Goal: Task Accomplishment & Management: Manage account settings

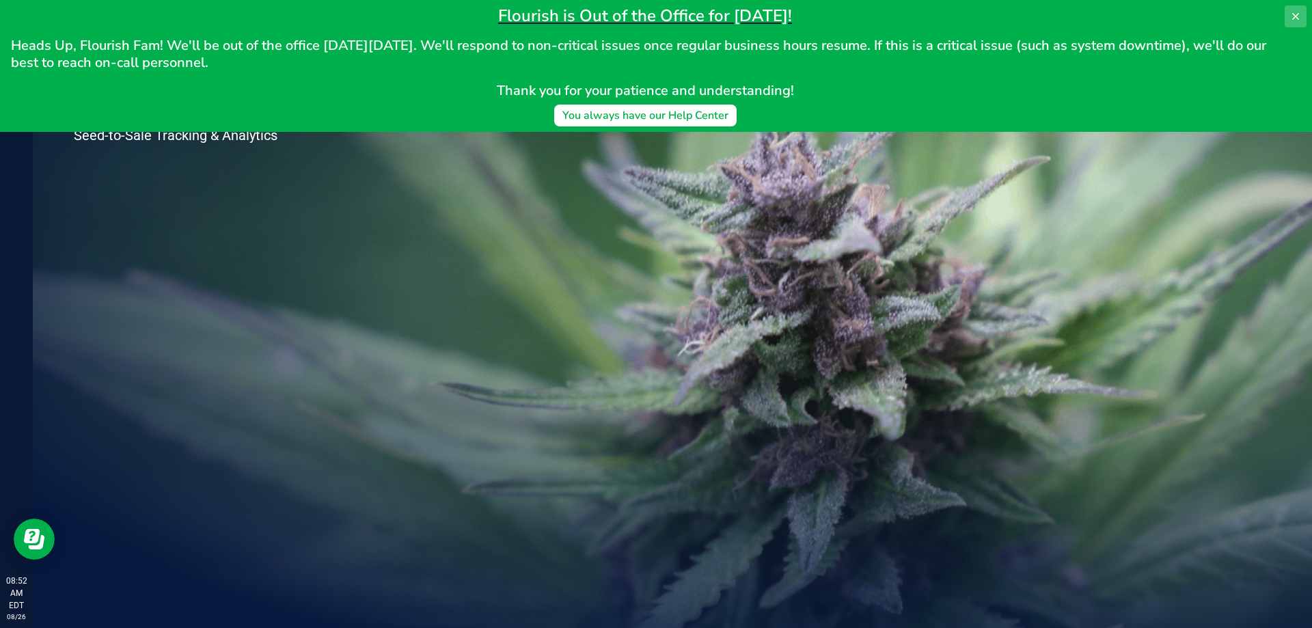
click at [1296, 15] on icon at bounding box center [1295, 16] width 11 height 11
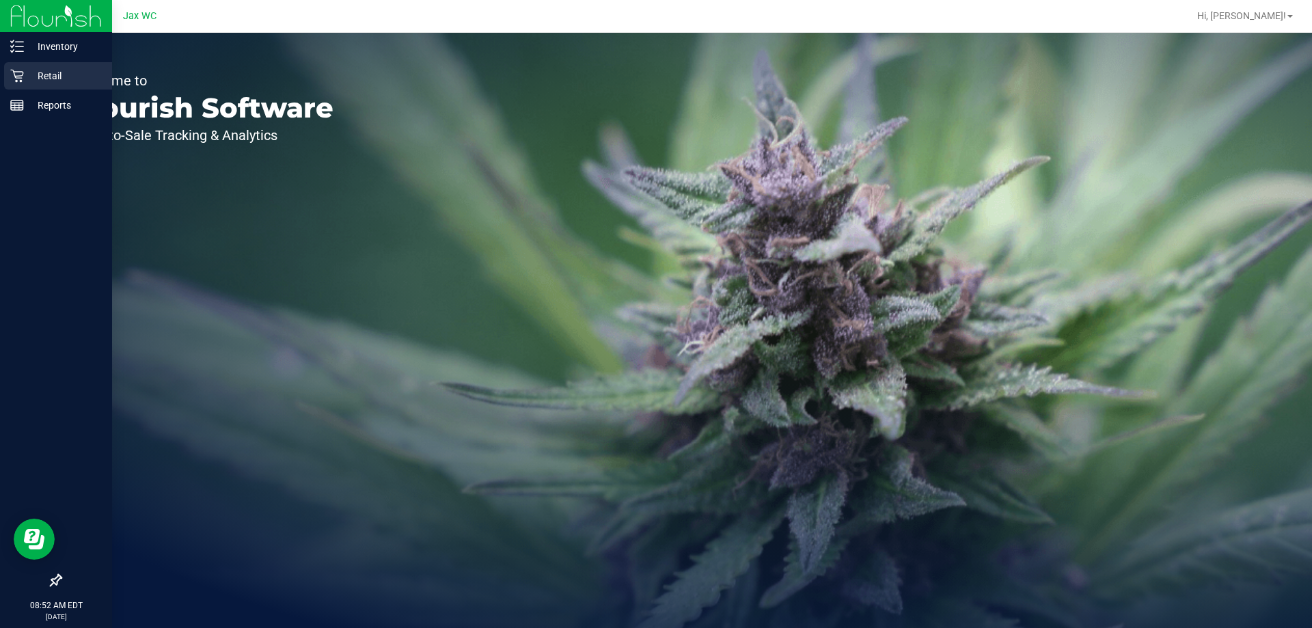
click at [20, 70] on icon at bounding box center [17, 76] width 14 height 14
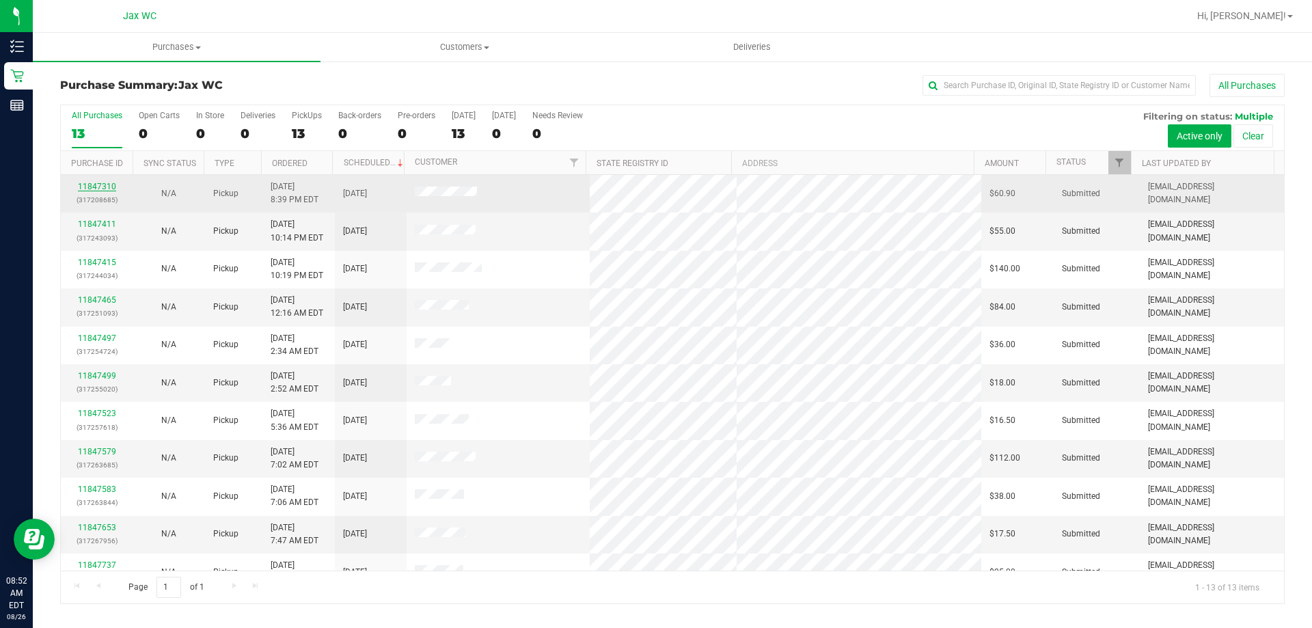
click at [114, 185] on link "11847310" at bounding box center [97, 187] width 38 height 10
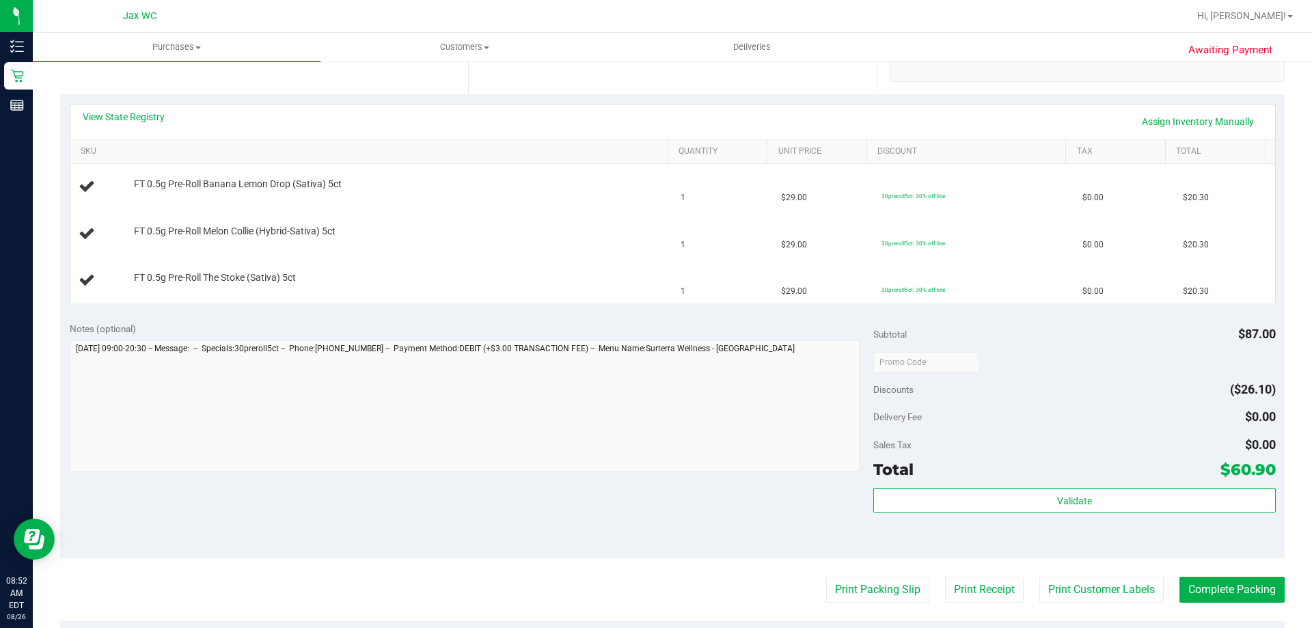
scroll to position [547, 0]
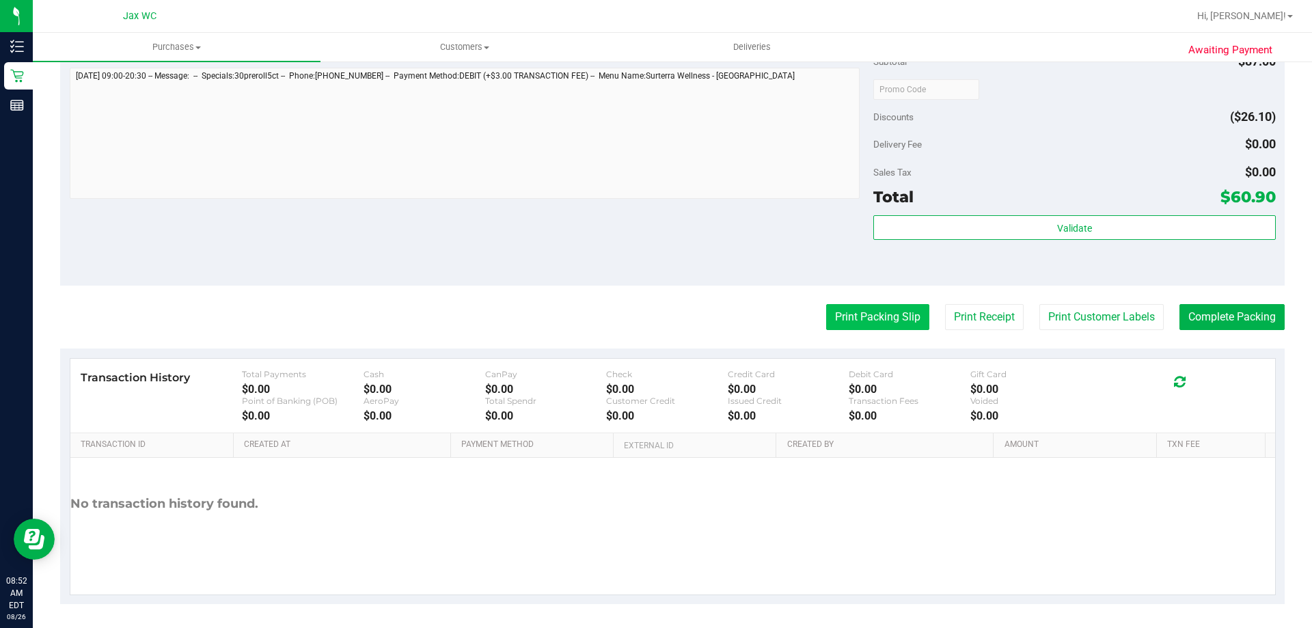
click at [873, 308] on button "Print Packing Slip" at bounding box center [877, 317] width 103 height 26
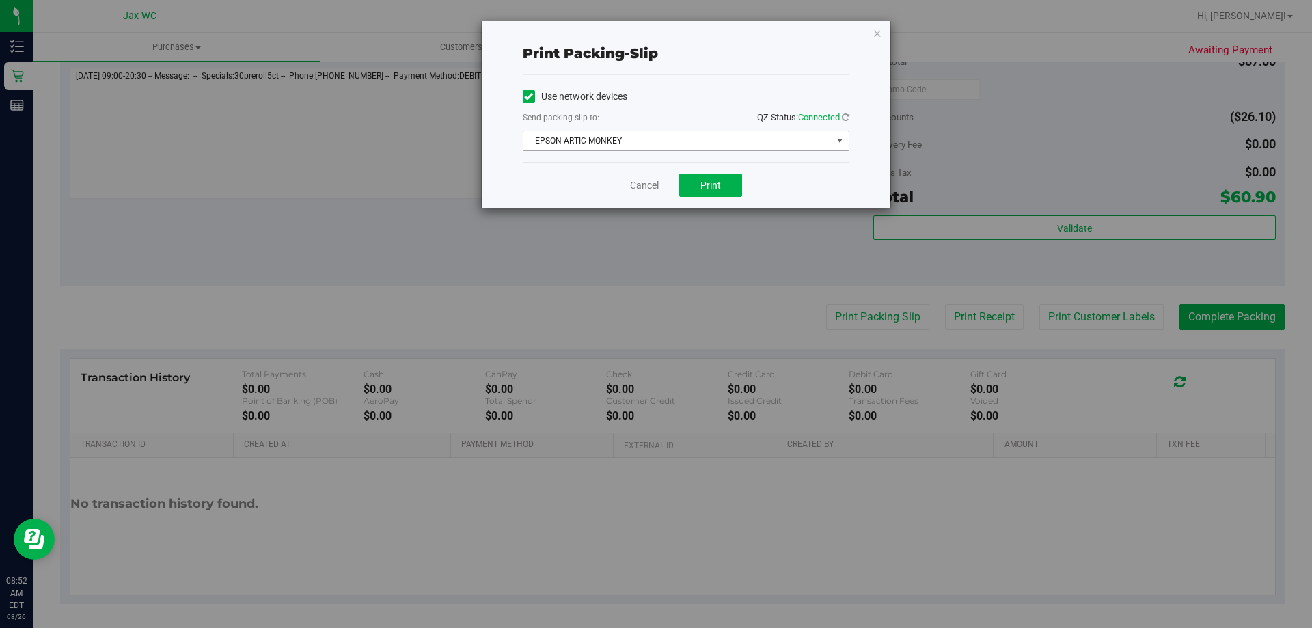
click at [683, 142] on span "EPSON-ARTIC-MONKEY" at bounding box center [677, 140] width 308 height 19
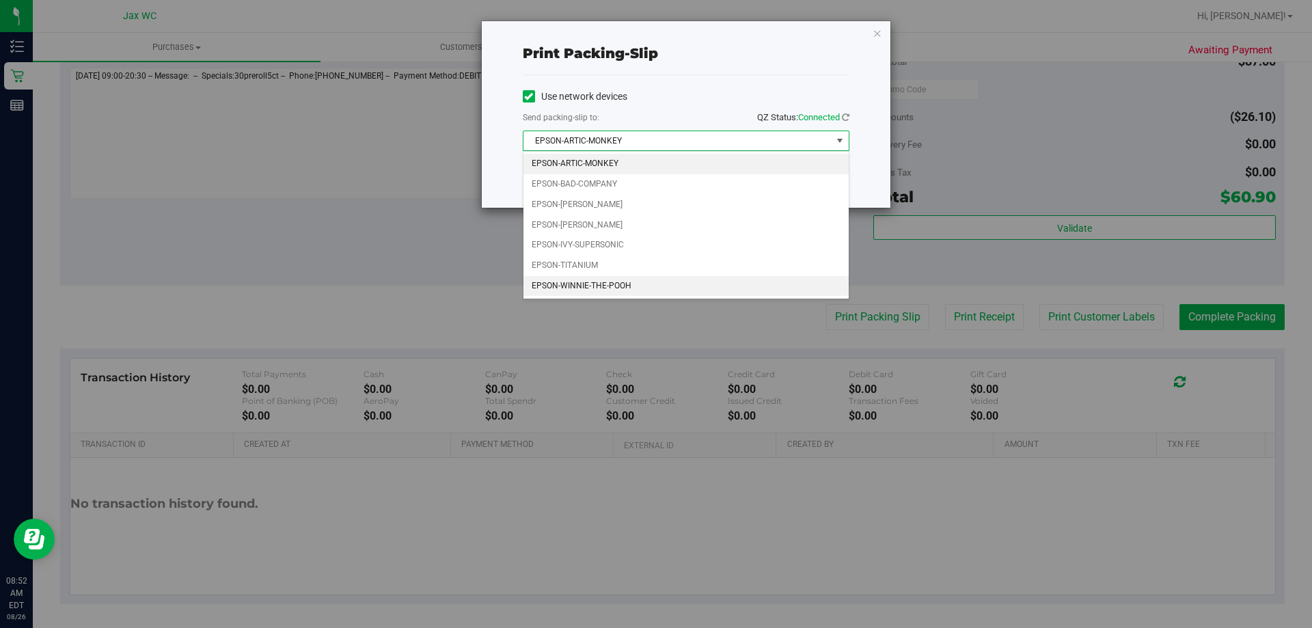
click at [692, 277] on li "EPSON-WINNIE-THE-POOH" at bounding box center [685, 286] width 325 height 21
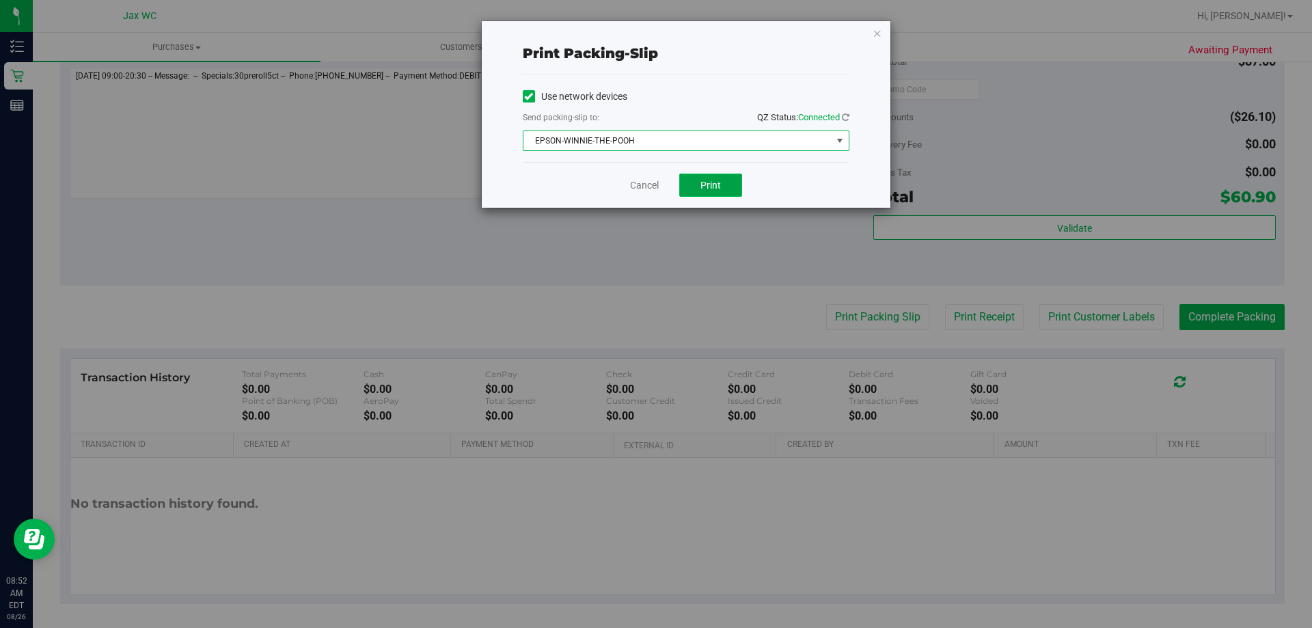
click at [728, 189] on button "Print" at bounding box center [710, 185] width 63 height 23
click at [638, 187] on link "Cancel" at bounding box center [644, 185] width 29 height 14
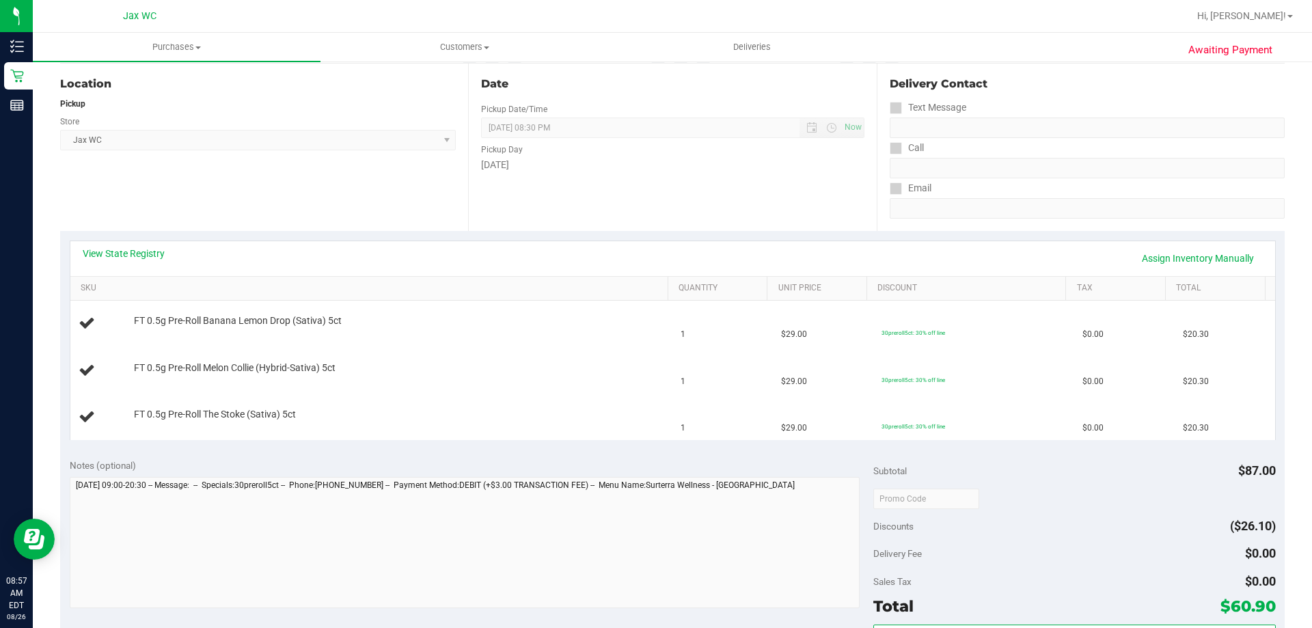
scroll to position [137, 0]
click at [1195, 253] on link "Assign Inventory Manually" at bounding box center [1198, 258] width 130 height 23
click at [165, 331] on link "Add Package" at bounding box center [158, 331] width 49 height 10
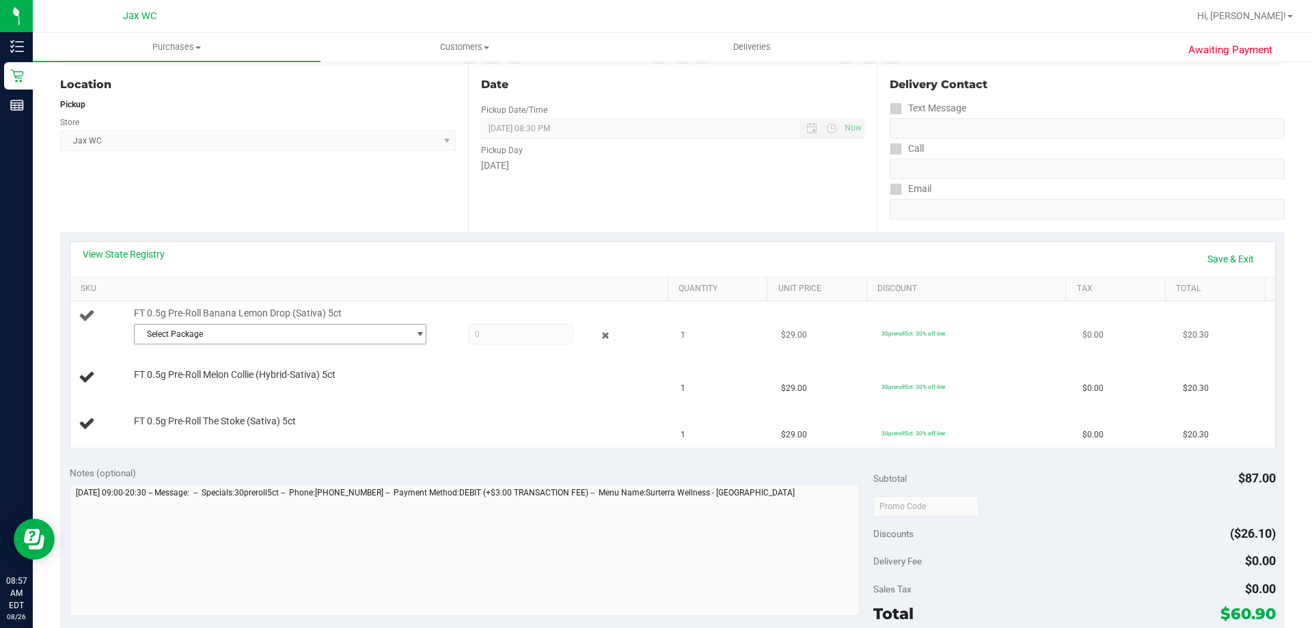
click at [215, 336] on span "Select Package" at bounding box center [272, 334] width 274 height 19
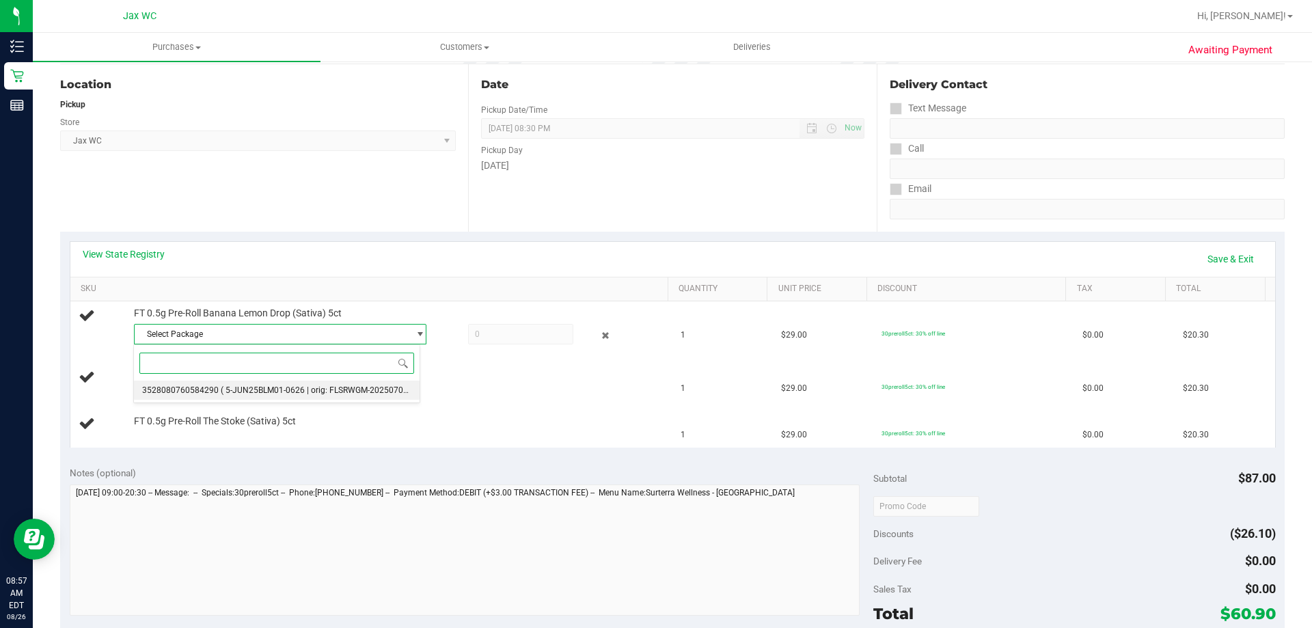
click at [248, 388] on span "( 5-JUN25BLM01-0626 | orig: FLSRWGM-20250702-838 )" at bounding box center [325, 390] width 208 height 10
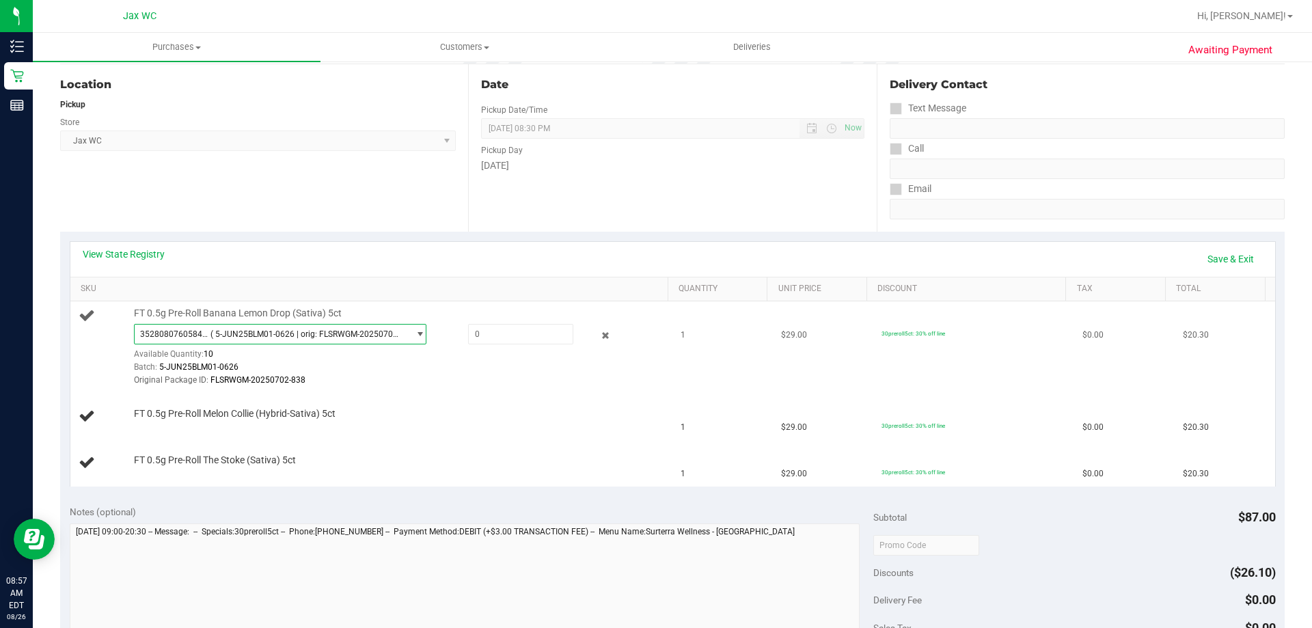
click at [267, 335] on span "( 5-JUN25BLM01-0626 | orig: FLSRWGM-20250702-838 )" at bounding box center [306, 334] width 192 height 10
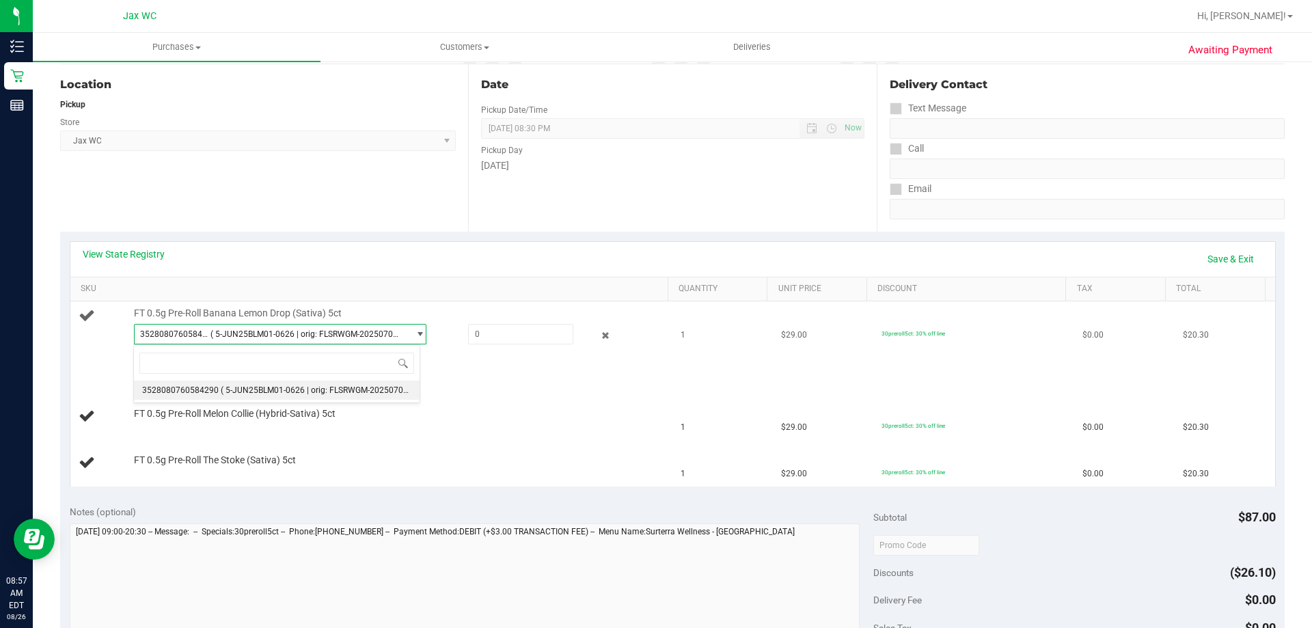
click at [434, 354] on div "Available Quantity: 10" at bounding box center [288, 357] width 308 height 27
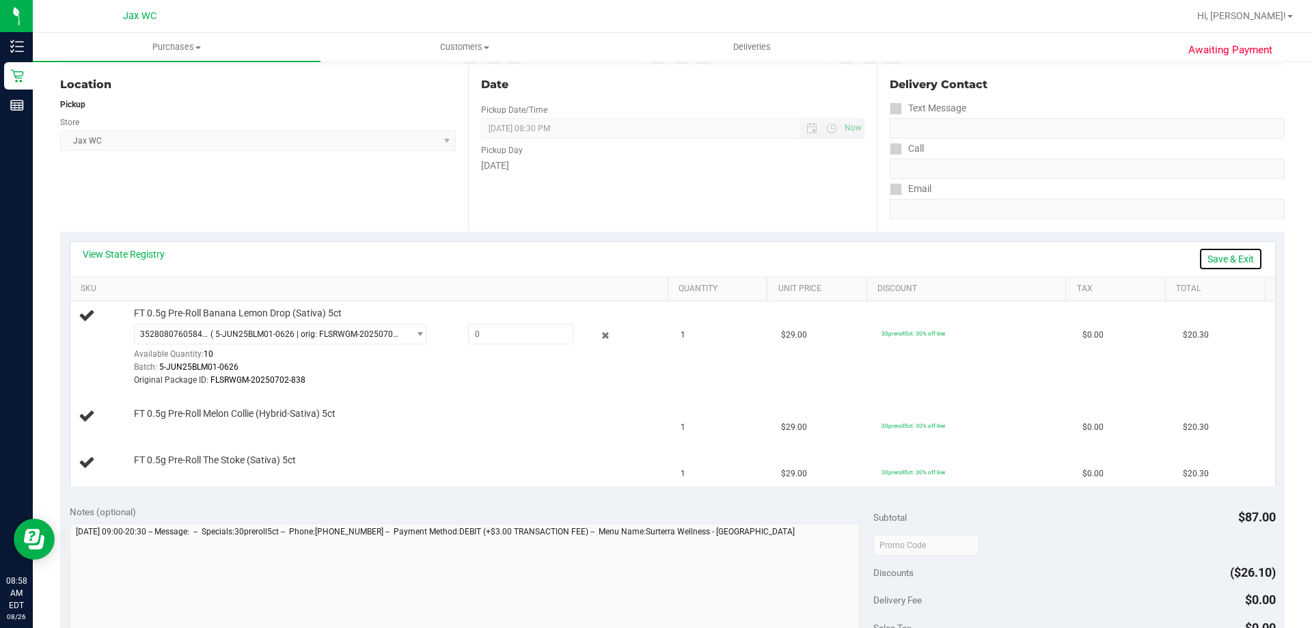
click at [1206, 255] on link "Save & Exit" at bounding box center [1231, 258] width 64 height 23
click at [861, 251] on div "View State Registry Assign Inventory Manually" at bounding box center [673, 258] width 1180 height 23
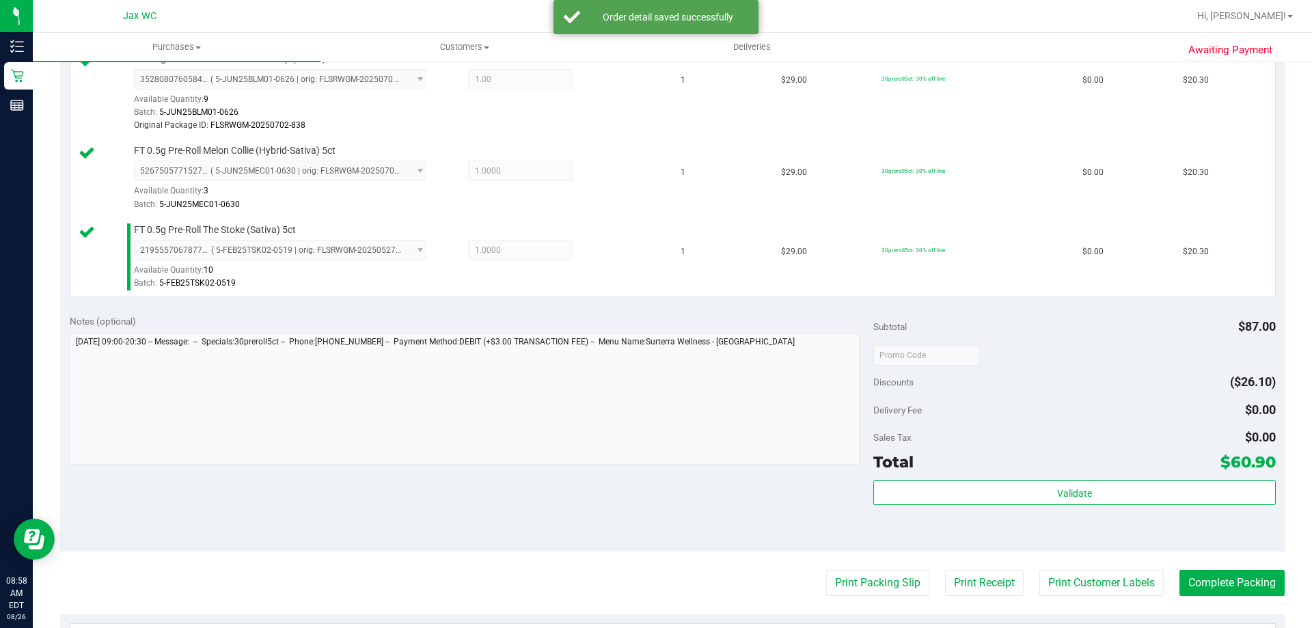
scroll to position [410, 0]
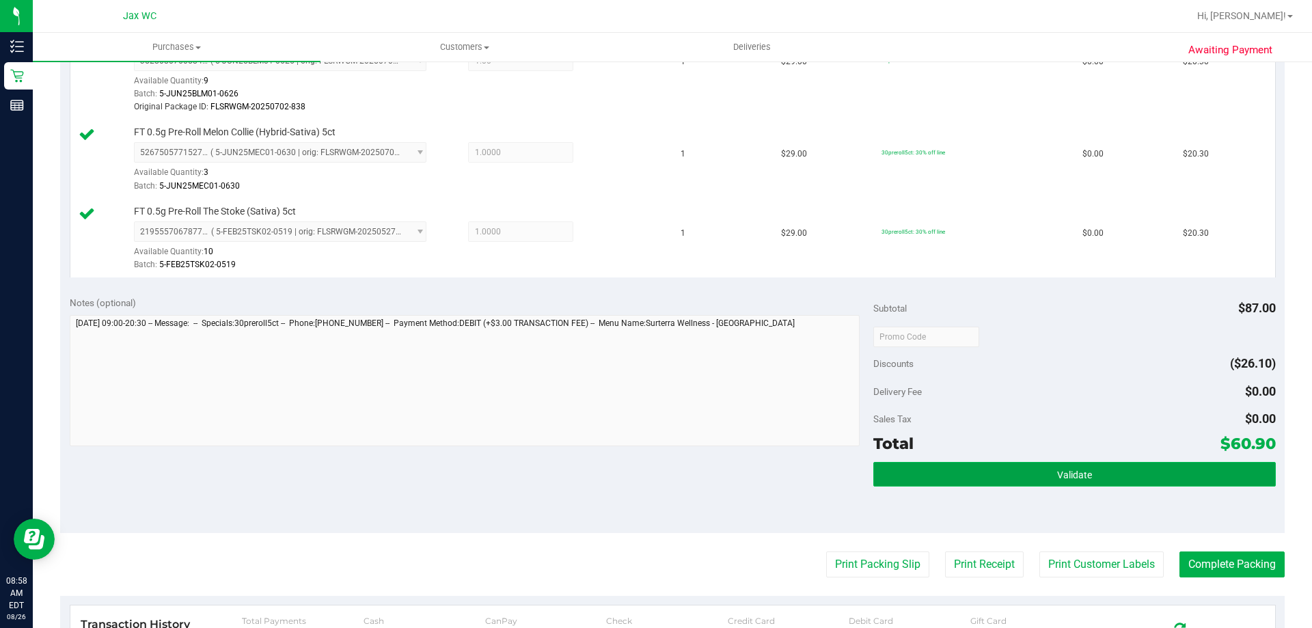
click at [1076, 485] on button "Validate" at bounding box center [1074, 474] width 402 height 25
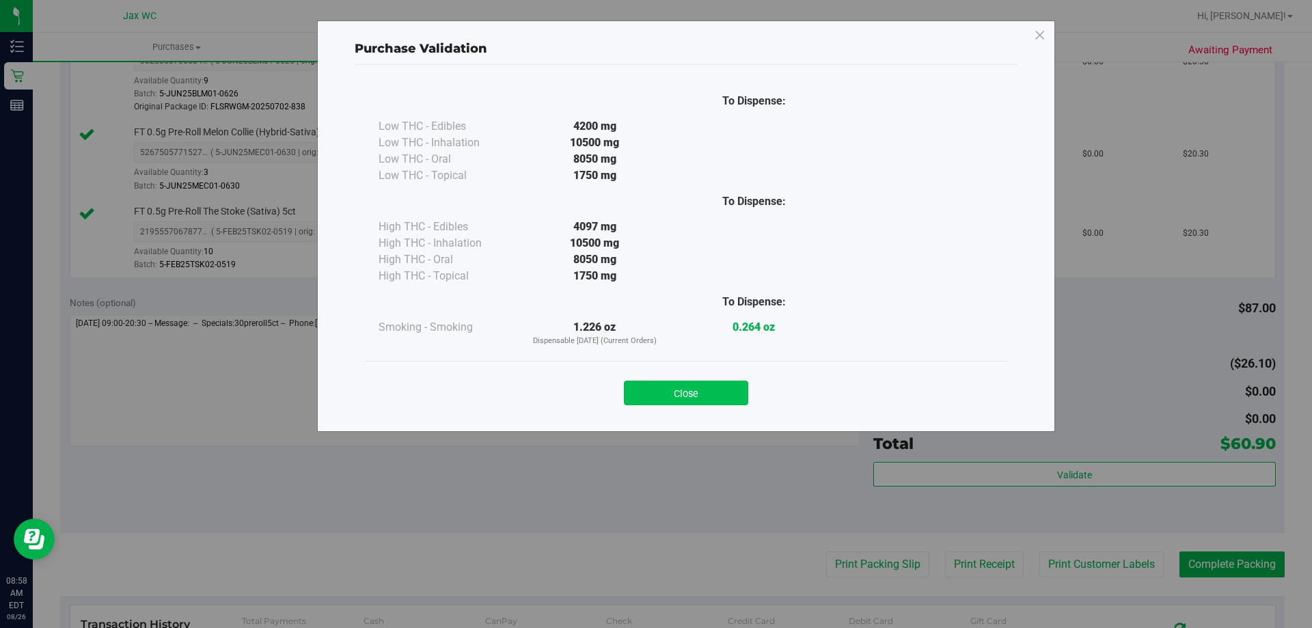
click at [707, 396] on button "Close" at bounding box center [686, 393] width 124 height 25
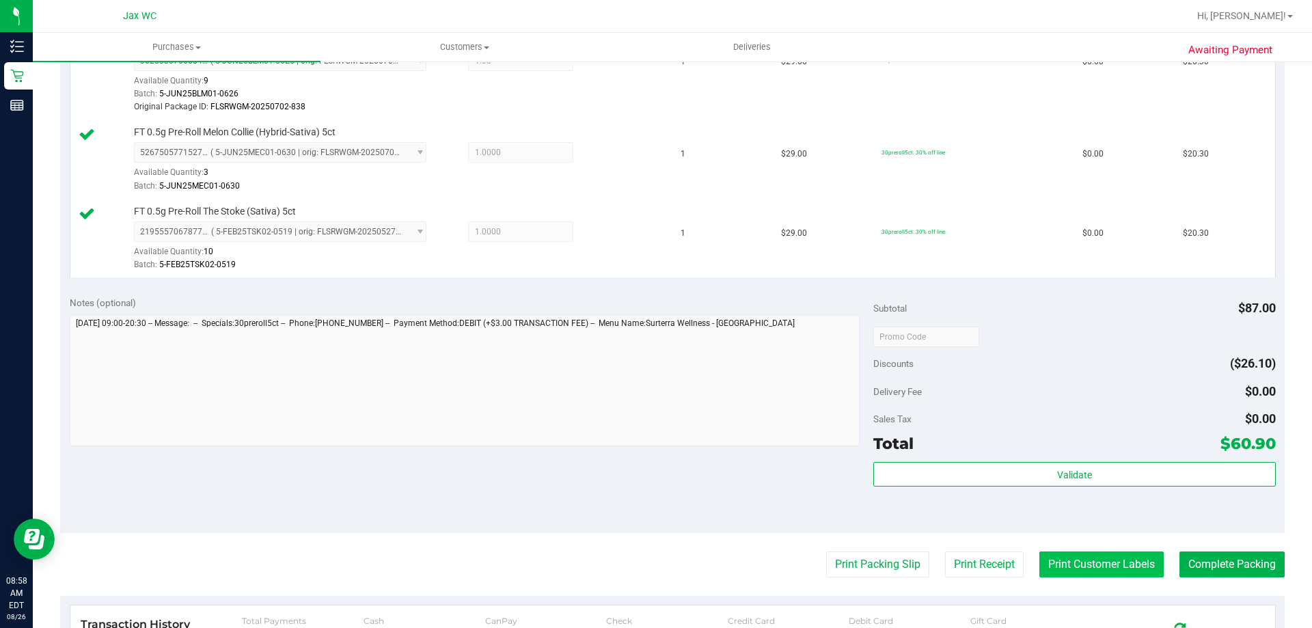
click at [1095, 561] on button "Print Customer Labels" at bounding box center [1101, 564] width 124 height 26
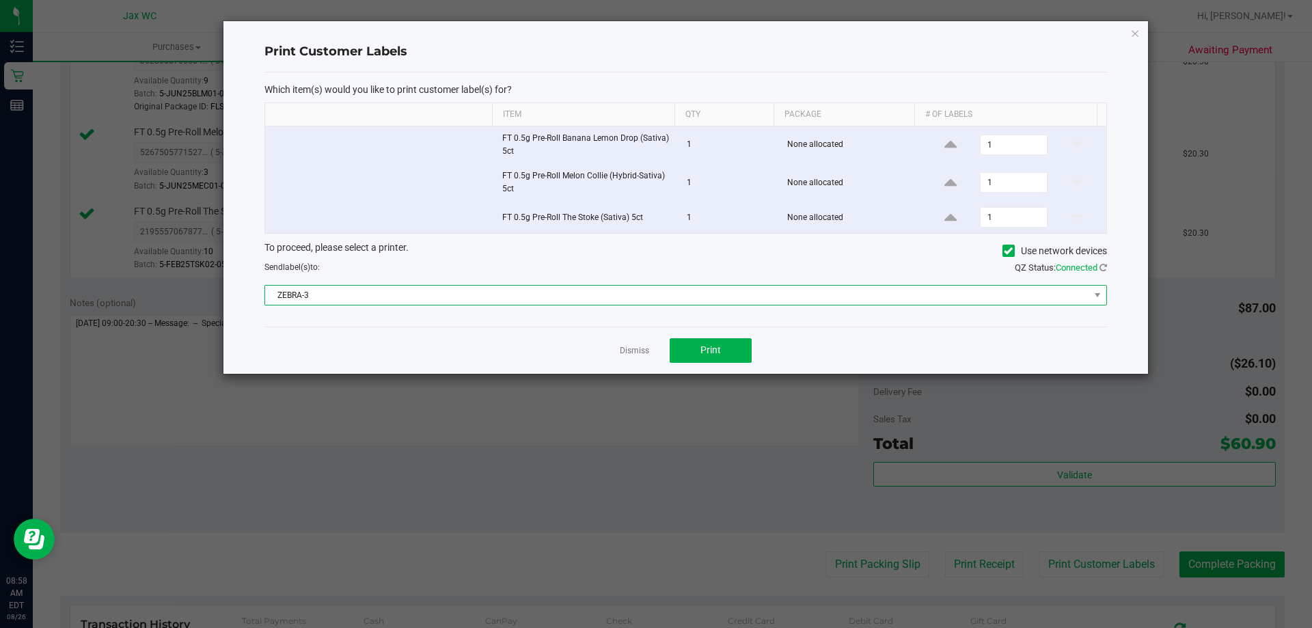
click at [722, 293] on span "ZEBRA-3" at bounding box center [677, 295] width 824 height 19
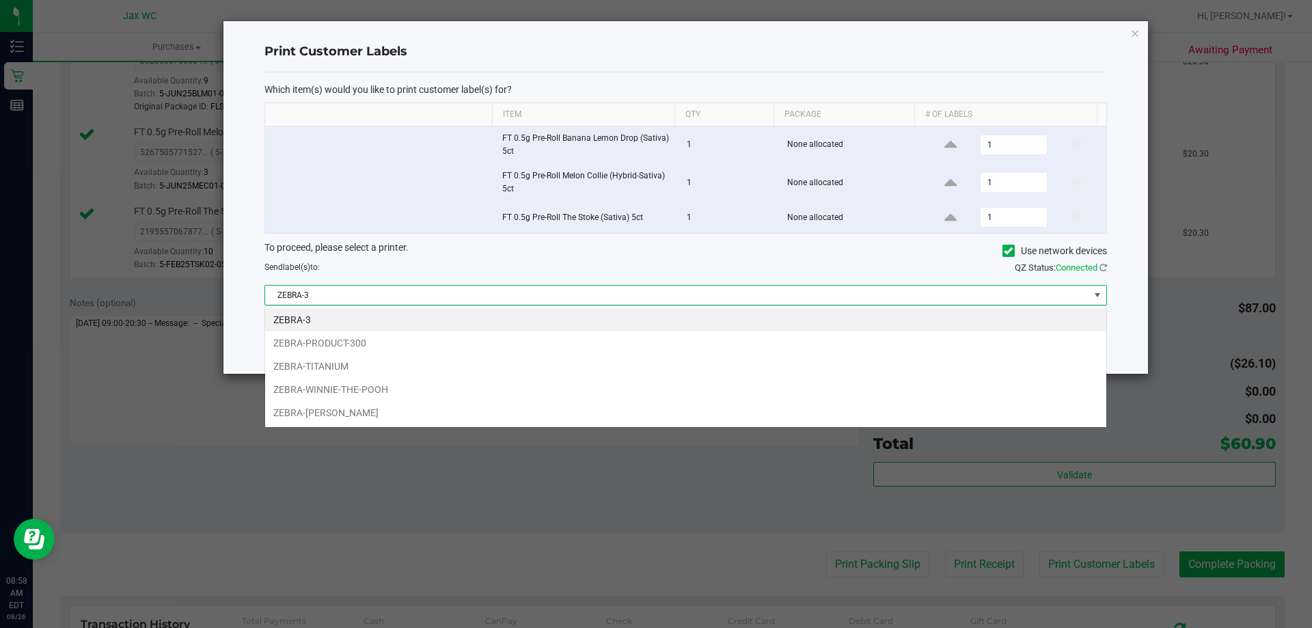
scroll to position [21, 842]
click at [640, 390] on li "ZEBRA-WINNIE-THE-POOH" at bounding box center [685, 389] width 841 height 23
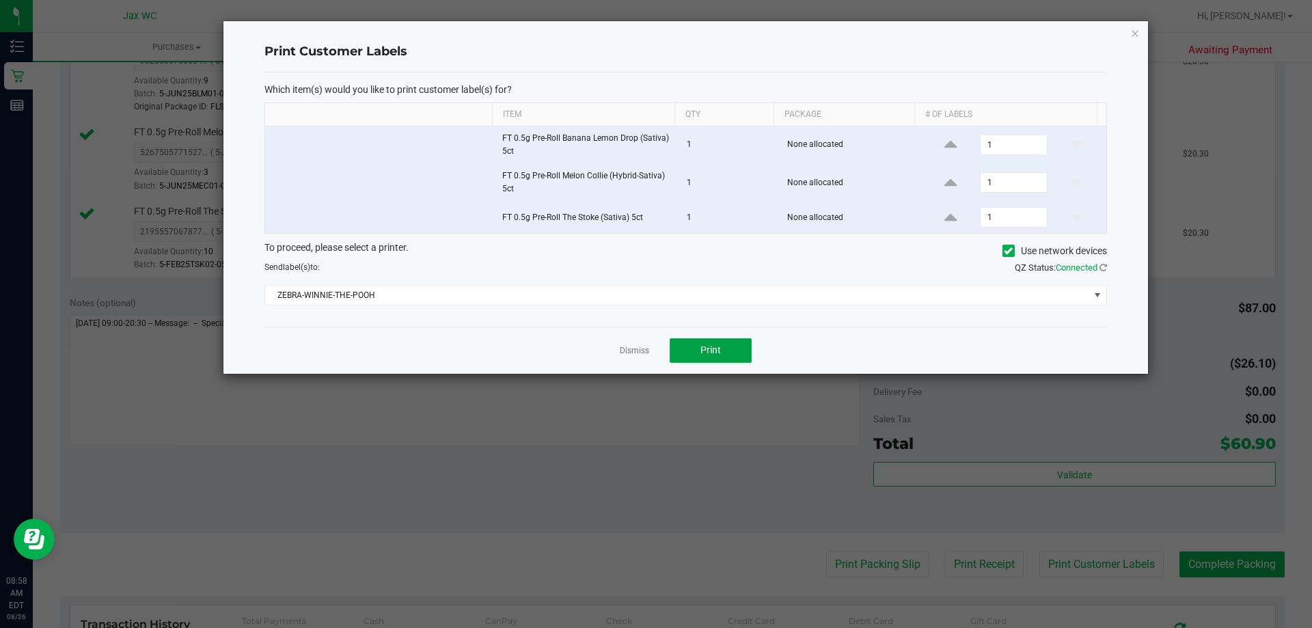
click at [718, 351] on span "Print" at bounding box center [710, 349] width 21 height 11
drag, startPoint x: 620, startPoint y: 353, endPoint x: 643, endPoint y: 357, distance: 23.7
click at [621, 353] on link "Dismiss" at bounding box center [634, 351] width 29 height 12
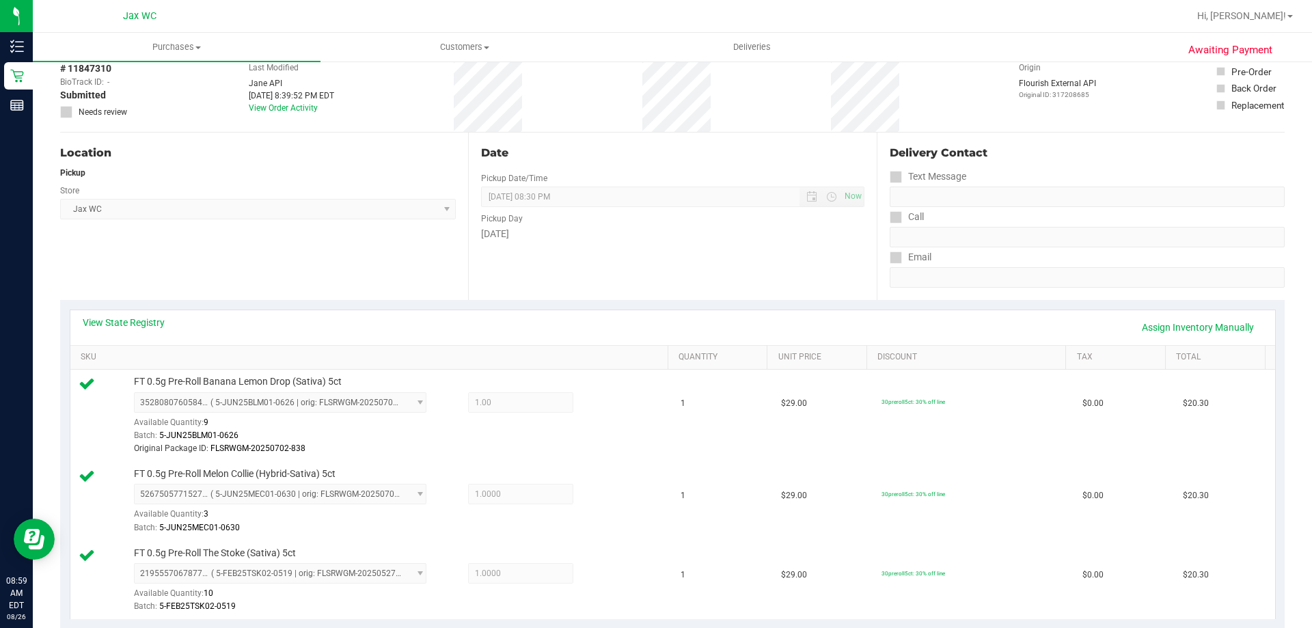
scroll to position [478, 0]
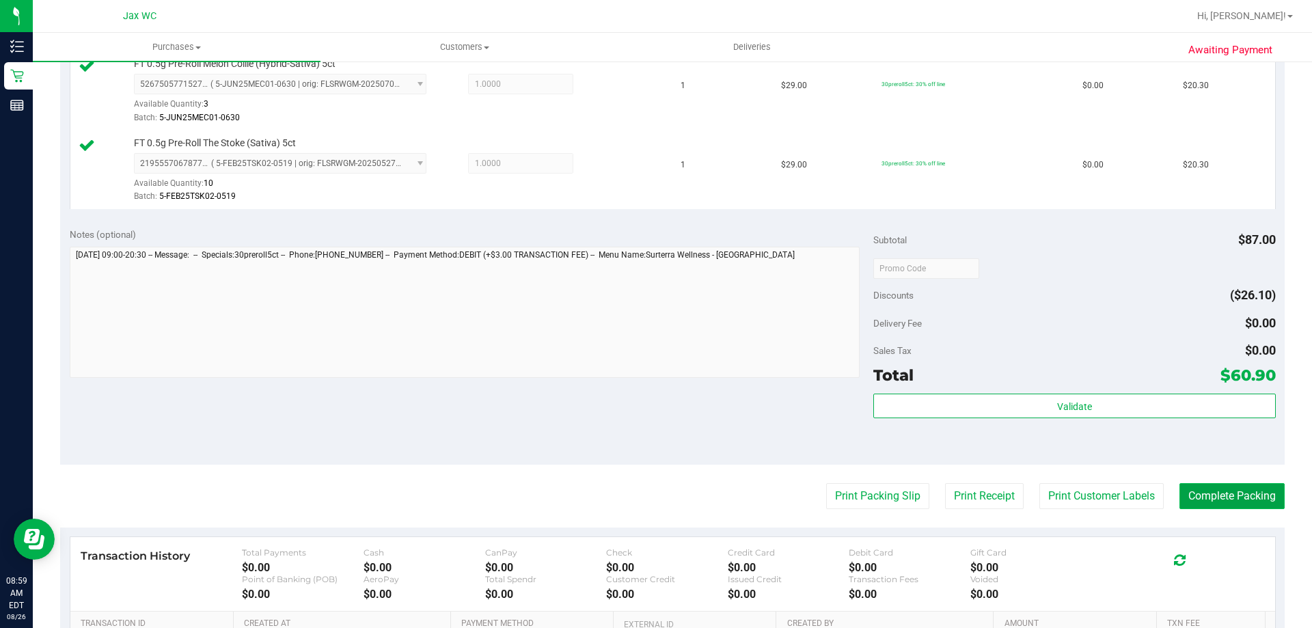
click at [1212, 494] on button "Complete Packing" at bounding box center [1232, 496] width 105 height 26
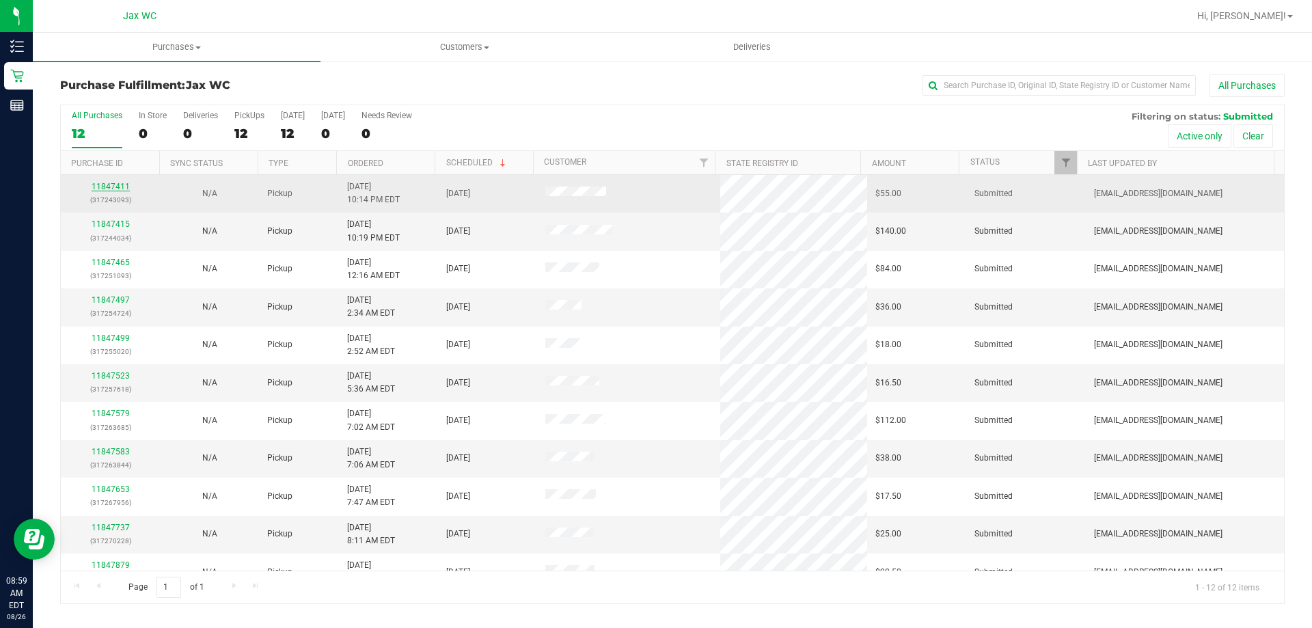
click at [107, 184] on link "11847411" at bounding box center [111, 187] width 38 height 10
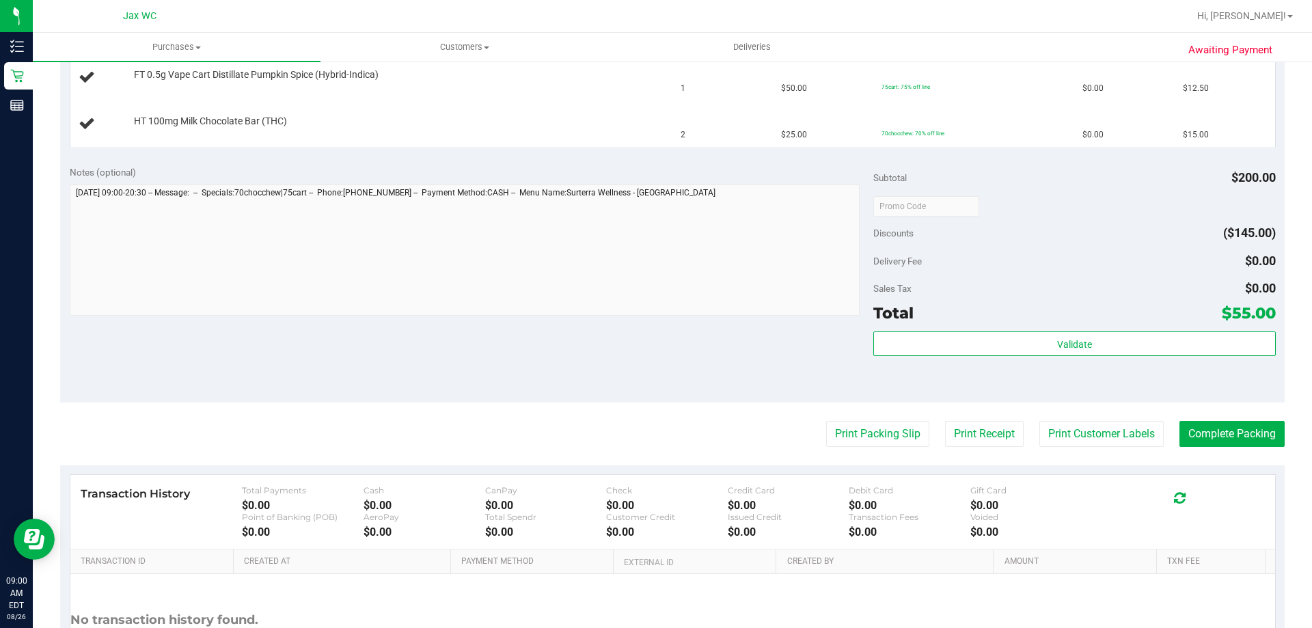
scroll to position [478, 0]
click at [866, 435] on button "Print Packing Slip" at bounding box center [877, 433] width 103 height 26
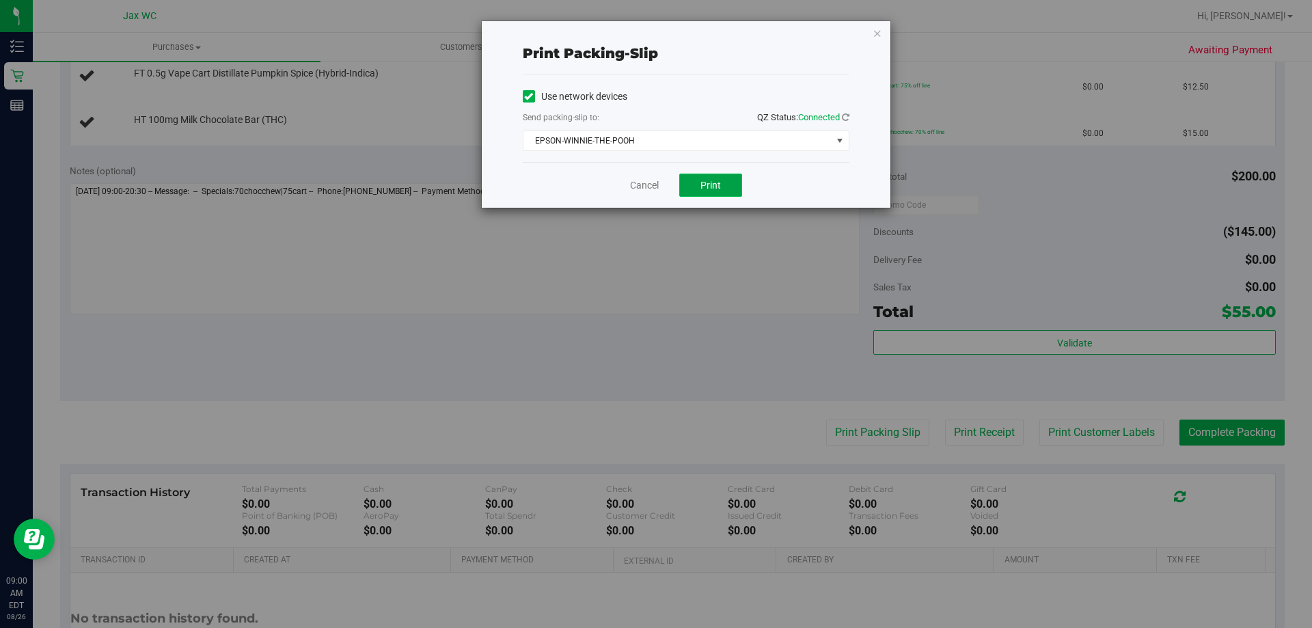
click at [707, 185] on span "Print" at bounding box center [710, 185] width 21 height 11
click at [647, 182] on link "Cancel" at bounding box center [644, 185] width 29 height 14
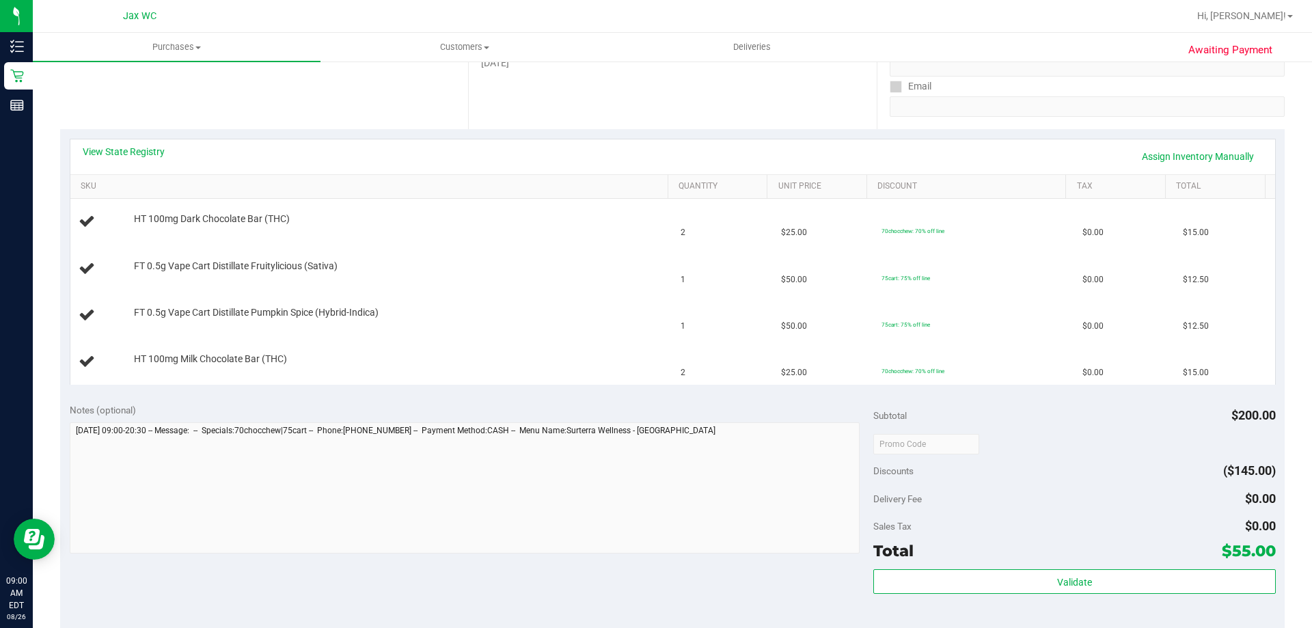
scroll to position [205, 0]
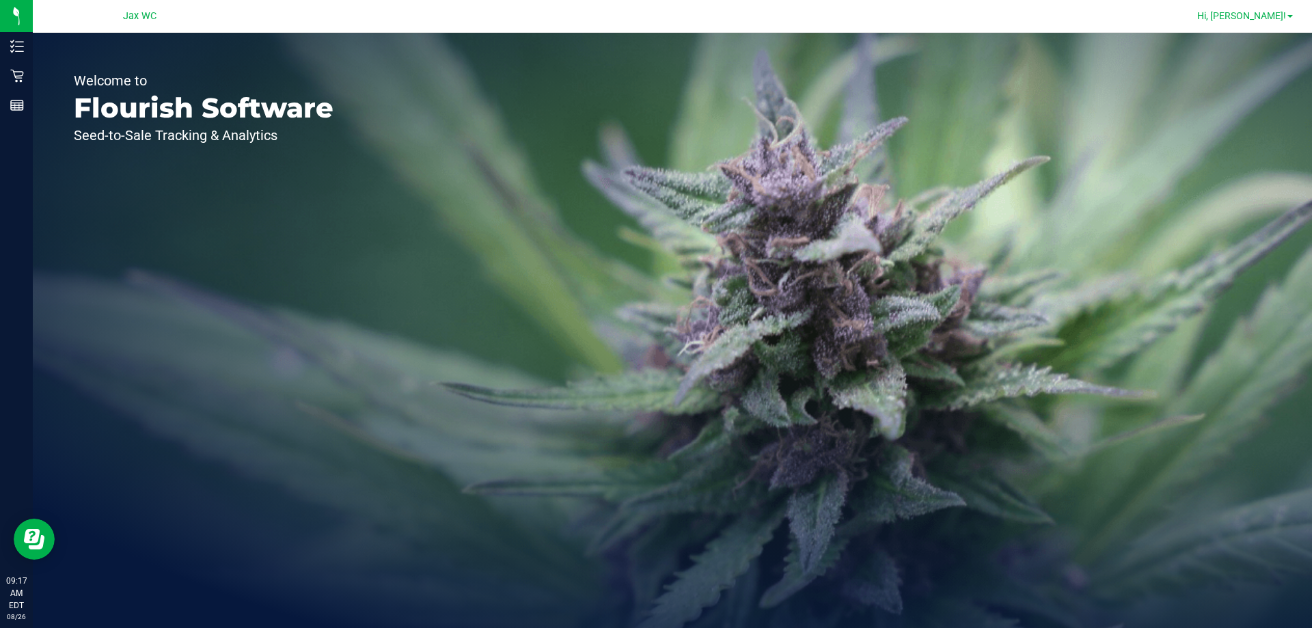
click at [1245, 13] on span "Hi, [PERSON_NAME]!" at bounding box center [1241, 15] width 89 height 11
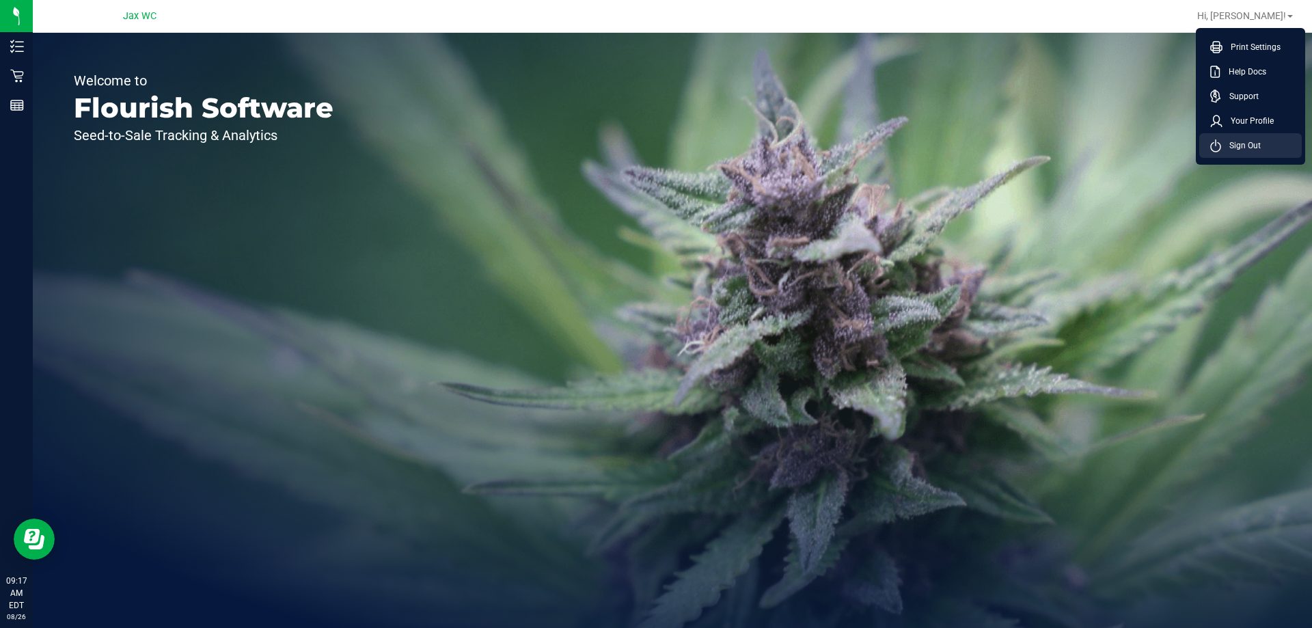
click at [1239, 148] on span "Sign Out" at bounding box center [1241, 146] width 40 height 14
